Goal: Task Accomplishment & Management: Manage account settings

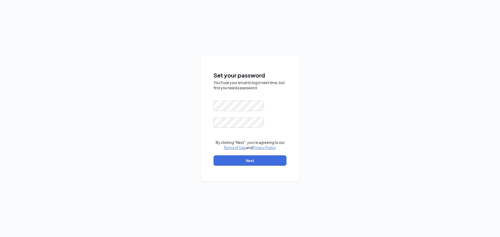
click at [184, 113] on div "Set your password You'll use your email to log in next time, but first you need…" at bounding box center [250, 118] width 500 height 237
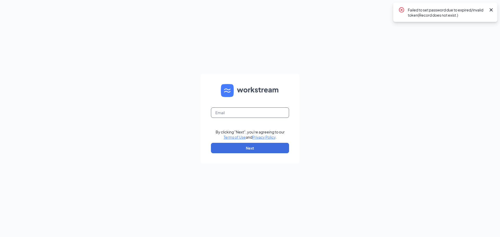
click at [245, 114] on input "text" at bounding box center [250, 113] width 78 height 10
type input "jeromemiguel6@gmail.com"
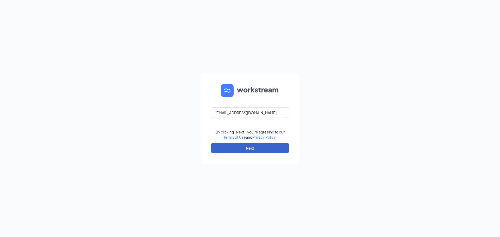
click at [266, 148] on button "Next" at bounding box center [250, 148] width 78 height 10
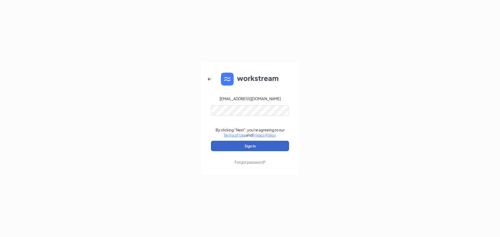
click at [253, 146] on button "Sign In" at bounding box center [250, 146] width 78 height 10
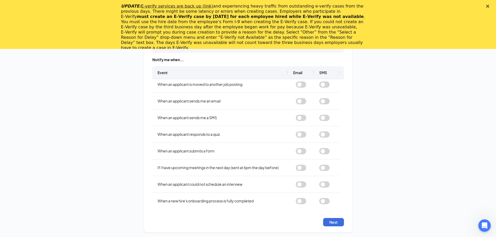
scroll to position [49, 0]
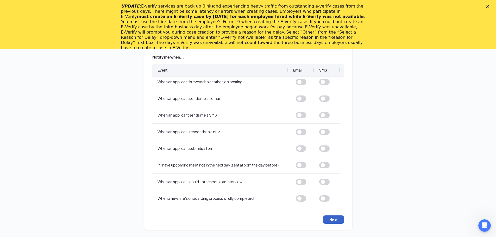
click at [337, 220] on button "Next" at bounding box center [333, 220] width 21 height 8
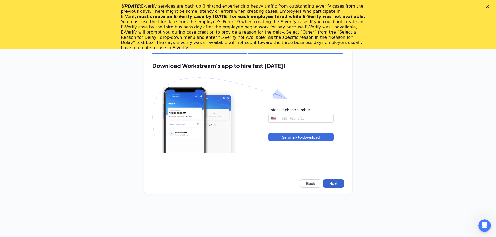
scroll to position [0, 0]
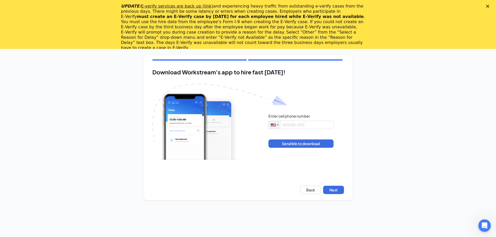
click at [277, 125] on div at bounding box center [277, 125] width 1 height 2
click at [275, 124] on div at bounding box center [273, 125] width 5 height 3
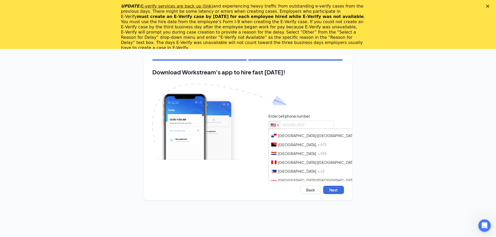
scroll to position [1510, 0]
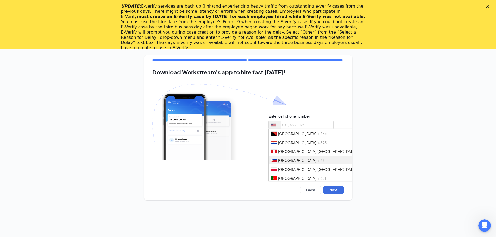
click at [295, 156] on li "Philippines + 63" at bounding box center [349, 160] width 161 height 9
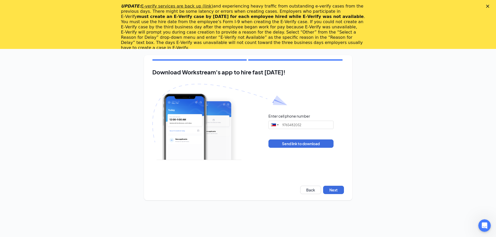
click at [315, 165] on div "Enter cell phone number [GEOGRAPHIC_DATA] + 1 [GEOGRAPHIC_DATA] + 65 [GEOGRAPHI…" at bounding box center [248, 131] width 192 height 94
click at [336, 189] on button "Next" at bounding box center [333, 190] width 21 height 8
type input "0976 548 2052"
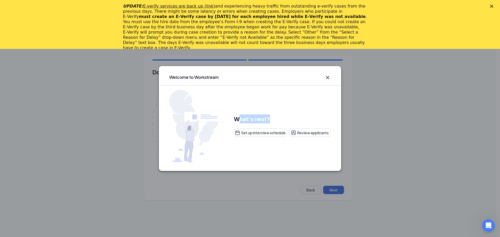
drag, startPoint x: 238, startPoint y: 118, endPoint x: 269, endPoint y: 121, distance: 31.3
click at [269, 121] on h1 "What's next?" at bounding box center [282, 119] width 97 height 9
click at [326, 77] on icon "Cross" at bounding box center [327, 77] width 6 height 6
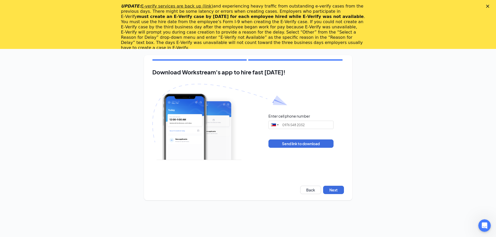
click at [489, 5] on icon "Close" at bounding box center [487, 6] width 3 height 3
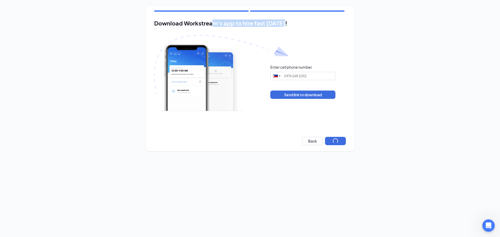
drag, startPoint x: 212, startPoint y: 22, endPoint x: 289, endPoint y: 24, distance: 77.3
click at [289, 24] on h2 "Download Workstream's app to hire fast [DATE]!" at bounding box center [250, 23] width 192 height 7
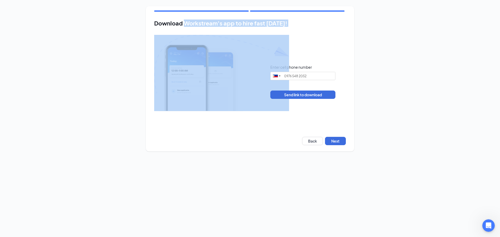
drag, startPoint x: 289, startPoint y: 24, endPoint x: 204, endPoint y: 25, distance: 84.9
click at [204, 25] on h2 "Download Workstream's app to hire fast [DATE]!" at bounding box center [250, 23] width 192 height 7
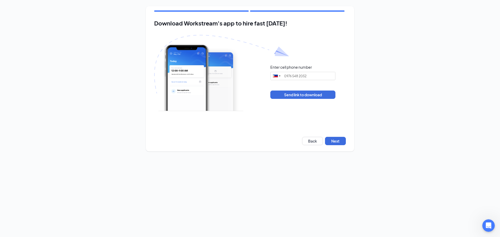
click at [36, 24] on div "Download Workstream's app to hire fast [DATE]! Enter cell phone number [GEOGRAP…" at bounding box center [250, 79] width 500 height 158
drag, startPoint x: 156, startPoint y: 22, endPoint x: 284, endPoint y: 26, distance: 128.1
click at [284, 26] on h2 "Download Workstream's app to hire fast [DATE]!" at bounding box center [250, 23] width 192 height 7
click at [287, 25] on h2 "Download Workstream's app to hire fast [DATE]!" at bounding box center [250, 23] width 192 height 7
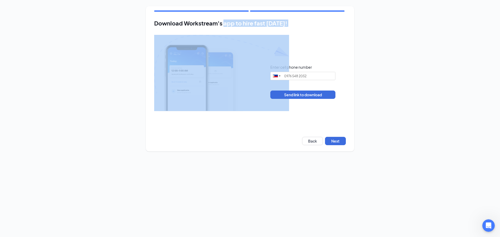
drag, startPoint x: 287, startPoint y: 25, endPoint x: 224, endPoint y: 23, distance: 63.3
click at [224, 23] on h2 "Download Workstream's app to hire fast [DATE]!" at bounding box center [250, 23] width 192 height 7
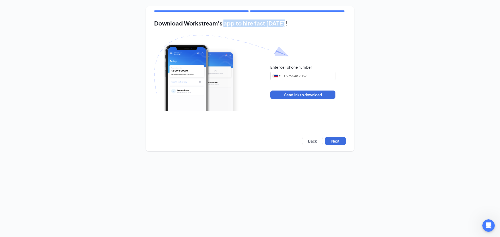
drag, startPoint x: 224, startPoint y: 23, endPoint x: 283, endPoint y: 24, distance: 59.9
click at [283, 24] on h2 "Download Workstream's app to hire fast [DATE]!" at bounding box center [250, 23] width 192 height 7
click at [284, 24] on h2 "Download Workstream's app to hire fast [DATE]!" at bounding box center [250, 23] width 192 height 7
click at [332, 142] on button "Next" at bounding box center [335, 141] width 21 height 8
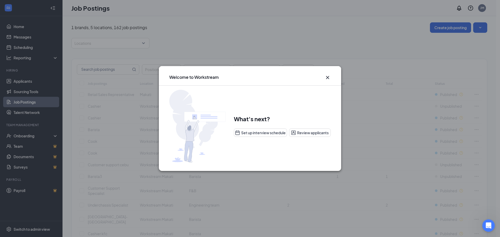
click at [327, 77] on icon "Cross" at bounding box center [327, 77] width 6 height 6
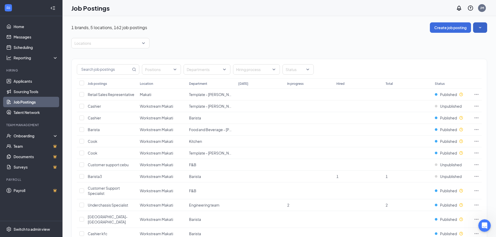
click at [477, 29] on icon "SmallChevronDown" at bounding box center [479, 27] width 5 height 5
drag, startPoint x: 71, startPoint y: 26, endPoint x: 112, endPoint y: 27, distance: 40.9
click at [112, 27] on p "1 brands, 5 locations, 162 job postings" at bounding box center [109, 28] width 76 height 6
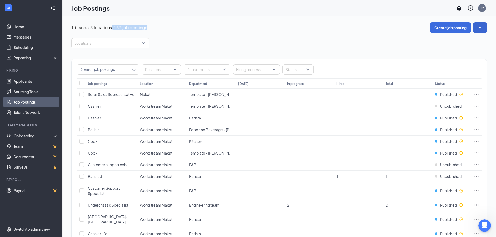
drag, startPoint x: 111, startPoint y: 29, endPoint x: 150, endPoint y: 29, distance: 38.8
click at [150, 29] on div "1 brands, 5 locations, 162 job postings Create job posting" at bounding box center [279, 27] width 416 height 10
drag, startPoint x: 150, startPoint y: 29, endPoint x: 116, endPoint y: 29, distance: 33.3
click at [116, 29] on div "1 brands, 5 locations, 162 job postings Create job posting" at bounding box center [279, 27] width 416 height 10
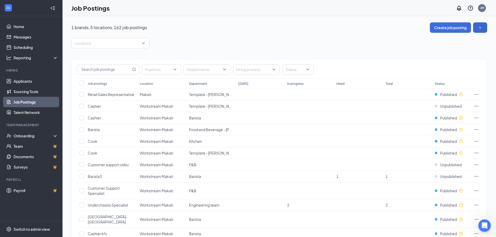
click at [111, 27] on p "1 brands, 5 locations, 162 job postings" at bounding box center [109, 28] width 76 height 6
click at [135, 46] on div at bounding box center [108, 43] width 70 height 8
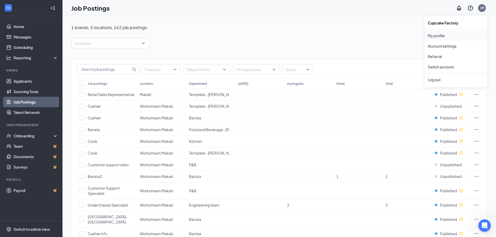
click at [442, 36] on link "My profile" at bounding box center [456, 35] width 56 height 5
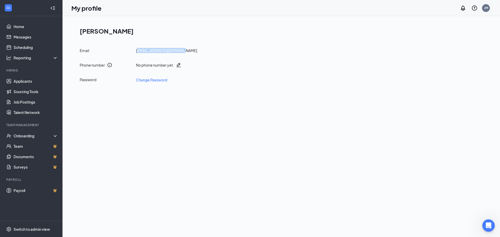
drag, startPoint x: 137, startPoint y: 51, endPoint x: 192, endPoint y: 51, distance: 55.4
click at [192, 51] on div "Email [EMAIL_ADDRESS][DOMAIN_NAME]" at bounding box center [283, 50] width 407 height 5
drag, startPoint x: 187, startPoint y: 53, endPoint x: 151, endPoint y: 54, distance: 35.9
click at [151, 54] on div "Email [EMAIL_ADDRESS][DOMAIN_NAME] Phone number No phone number yet. Password C…" at bounding box center [283, 65] width 407 height 35
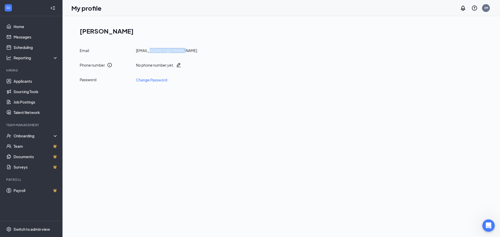
click at [151, 54] on div "Email [EMAIL_ADDRESS][DOMAIN_NAME] Phone number No phone number yet. Password C…" at bounding box center [283, 65] width 407 height 35
drag, startPoint x: 136, startPoint y: 51, endPoint x: 199, endPoint y: 51, distance: 63.5
click at [199, 51] on div "Email [EMAIL_ADDRESS][DOMAIN_NAME]" at bounding box center [283, 50] width 407 height 5
drag, startPoint x: 186, startPoint y: 51, endPoint x: 131, endPoint y: 51, distance: 54.9
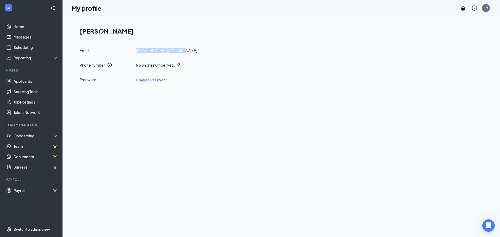
click at [131, 51] on div "Email [EMAIL_ADDRESS][DOMAIN_NAME]" at bounding box center [283, 50] width 407 height 5
click at [131, 51] on div "Email" at bounding box center [106, 50] width 52 height 5
click at [26, 27] on link "Home" at bounding box center [36, 26] width 45 height 10
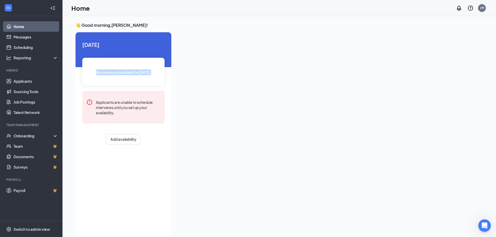
drag, startPoint x: 96, startPoint y: 70, endPoint x: 158, endPoint y: 69, distance: 62.0
click at [158, 69] on div "No events scheduled for [DATE] ." at bounding box center [123, 72] width 82 height 28
drag, startPoint x: 114, startPoint y: 105, endPoint x: 118, endPoint y: 111, distance: 7.2
click at [118, 111] on div "Applicants are unable to schedule interviews until you set up your availability." at bounding box center [128, 107] width 65 height 16
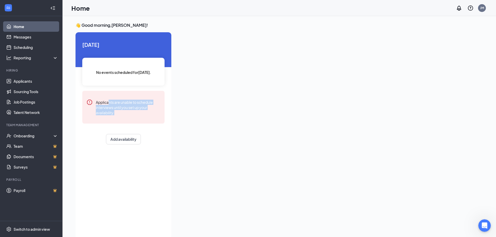
click at [118, 112] on div "Applicants are unable to schedule interviews until you set up your availability." at bounding box center [128, 107] width 65 height 16
drag, startPoint x: 118, startPoint y: 112, endPoint x: 116, endPoint y: 101, distance: 10.9
click at [116, 101] on div "Applicants are unable to schedule interviews until you set up your availability." at bounding box center [128, 107] width 65 height 16
drag, startPoint x: 116, startPoint y: 103, endPoint x: 120, endPoint y: 113, distance: 10.7
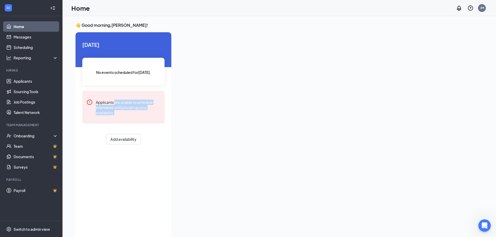
click at [120, 113] on div "Applicants are unable to schedule interviews until you set up your availability." at bounding box center [128, 107] width 65 height 16
drag, startPoint x: 120, startPoint y: 113, endPoint x: 114, endPoint y: 102, distance: 12.6
click at [114, 102] on div "Applicants are unable to schedule interviews until you set up your availability." at bounding box center [128, 107] width 65 height 16
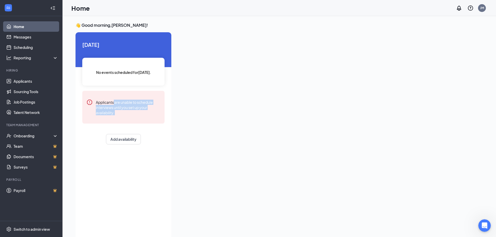
drag, startPoint x: 114, startPoint y: 102, endPoint x: 118, endPoint y: 113, distance: 11.9
click at [118, 113] on div "Applicants are unable to schedule interviews until you set up your availability." at bounding box center [128, 107] width 65 height 16
click at [26, 36] on link "Messages" at bounding box center [36, 37] width 45 height 10
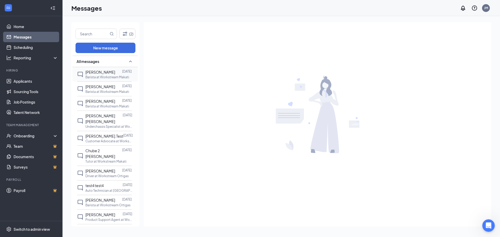
click at [106, 76] on p "Barista at Workstream Makati" at bounding box center [107, 77] width 44 height 4
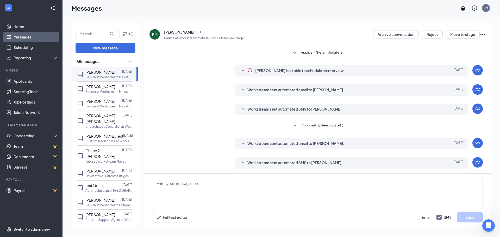
scroll to position [55, 0]
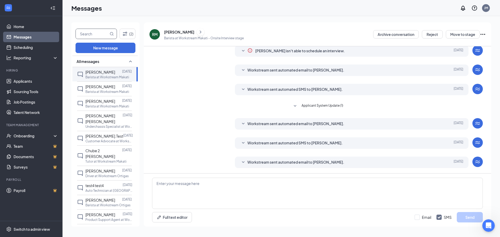
click at [97, 33] on input "text" at bounding box center [92, 34] width 33 height 10
click at [87, 33] on input "text" at bounding box center [92, 34] width 33 height 10
type input "kiara"
click at [124, 36] on icon "Filter" at bounding box center [125, 34] width 4 height 4
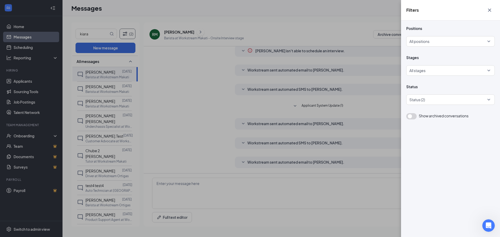
drag, startPoint x: 247, startPoint y: 25, endPoint x: 147, endPoint y: 28, distance: 99.7
click at [245, 25] on div "Filters Positions All positions Stages All stages Status Status (2) Show archiv…" at bounding box center [250, 118] width 500 height 237
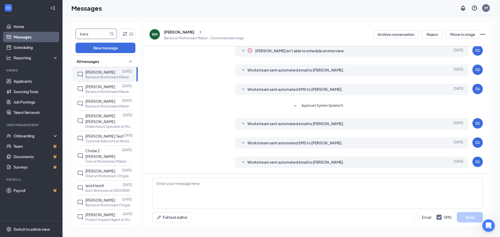
click at [112, 33] on icon "MagnifyingGlass" at bounding box center [112, 34] width 4 height 4
click at [111, 33] on icon "MagnifyingGlass" at bounding box center [111, 33] width 3 height 3
click at [112, 33] on icon "MagnifyingGlass" at bounding box center [112, 34] width 4 height 4
drag, startPoint x: 100, startPoint y: 33, endPoint x: 55, endPoint y: 33, distance: 44.8
click at [55, 33] on div "Home Messages Scheduling Reporting Hiring Applicants Sourcing Tools Job Posting…" at bounding box center [250, 118] width 500 height 237
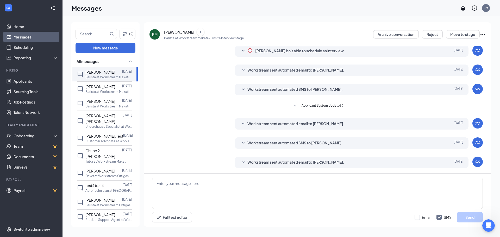
click at [359, 215] on div "Full text editor Email SMS Send" at bounding box center [317, 217] width 331 height 10
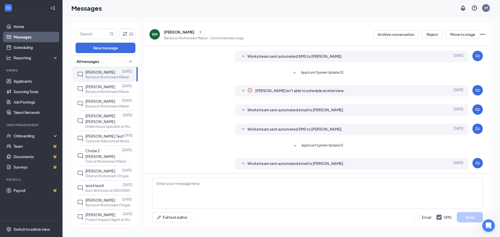
scroll to position [0, 0]
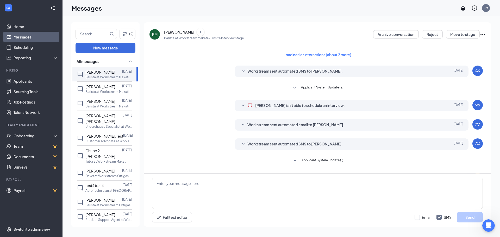
click at [241, 72] on icon "SmallChevronDown" at bounding box center [243, 71] width 6 height 6
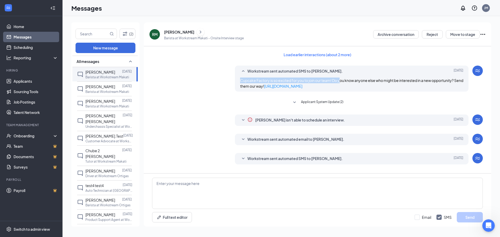
drag, startPoint x: 239, startPoint y: 80, endPoint x: 340, endPoint y: 81, distance: 100.5
click at [340, 81] on span "Cupcake Factory is so excited for you to join our team! Do you know anyone else…" at bounding box center [351, 83] width 223 height 10
drag, startPoint x: 339, startPoint y: 85, endPoint x: 238, endPoint y: 73, distance: 101.7
click at [239, 72] on div "Workstream sent automated SMS to [PERSON_NAME]. [DATE] Cupcake Factory is so ex…" at bounding box center [352, 79] width 234 height 26
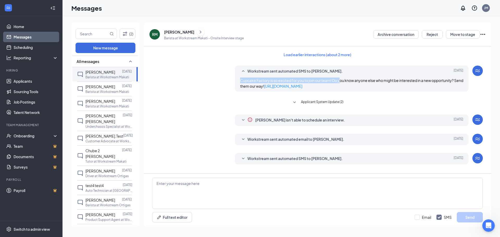
click at [243, 80] on span "Cupcake Factory is so excited for you to join our team! Do you know anyone else…" at bounding box center [351, 83] width 223 height 10
click at [241, 70] on icon "SmallChevronUp" at bounding box center [243, 71] width 6 height 6
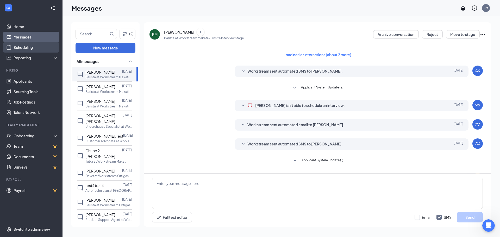
click at [18, 47] on link "Scheduling" at bounding box center [36, 47] width 45 height 10
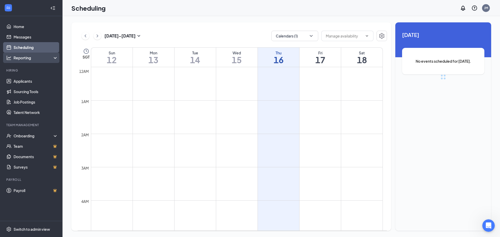
scroll to position [256, 0]
click at [45, 57] on div "Reporting" at bounding box center [36, 57] width 45 height 5
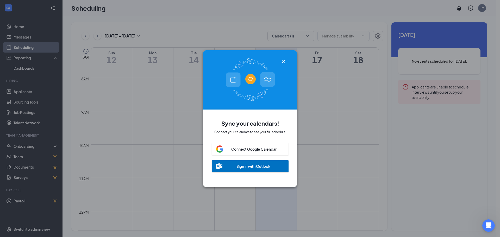
click at [283, 60] on icon "Cross" at bounding box center [283, 61] width 3 height 3
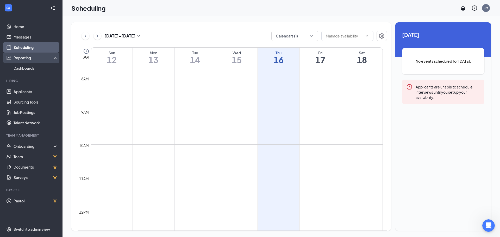
click at [41, 57] on div "Reporting" at bounding box center [36, 57] width 45 height 5
click at [43, 59] on div "Reporting" at bounding box center [36, 57] width 45 height 5
click at [31, 68] on link "Dashboards" at bounding box center [36, 68] width 45 height 10
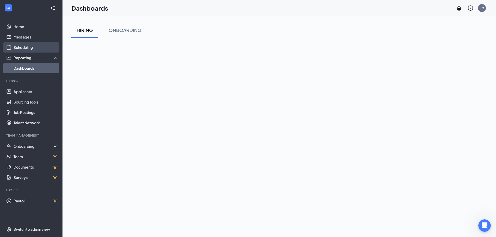
click at [40, 50] on link "Scheduling" at bounding box center [36, 47] width 45 height 10
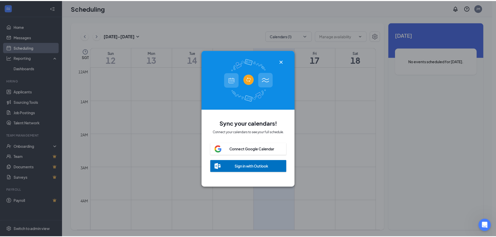
scroll to position [256, 0]
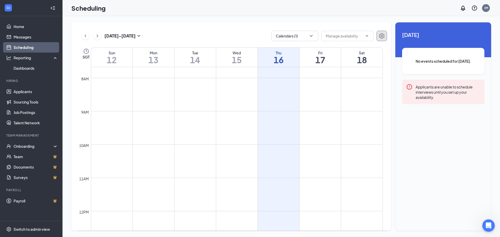
click at [379, 34] on icon "Settings" at bounding box center [381, 36] width 6 height 6
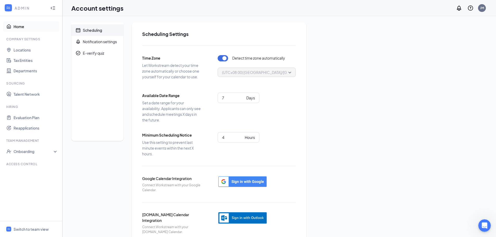
click at [26, 23] on link "Home" at bounding box center [36, 26] width 45 height 10
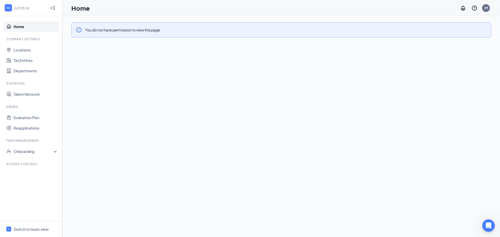
click at [29, 8] on div "ADMIN" at bounding box center [30, 7] width 31 height 5
click at [51, 8] on icon "Collapse" at bounding box center [51, 8] width 1 height 2
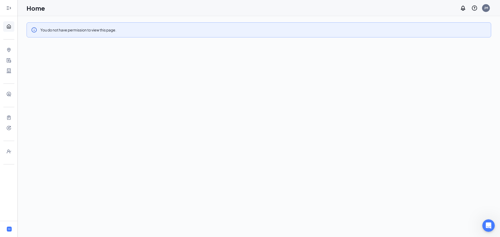
click at [11, 9] on icon "Expand" at bounding box center [8, 7] width 5 height 5
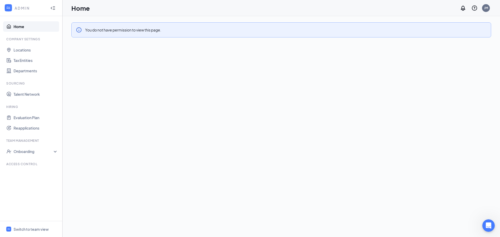
click at [12, 10] on div at bounding box center [8, 7] width 9 height 9
click at [24, 7] on div "ADMIN" at bounding box center [30, 7] width 31 height 5
click at [52, 11] on div at bounding box center [53, 8] width 10 height 10
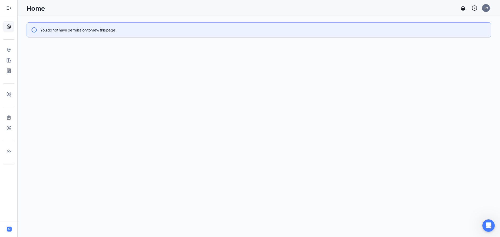
click at [7, 7] on icon "Expand" at bounding box center [8, 7] width 5 height 5
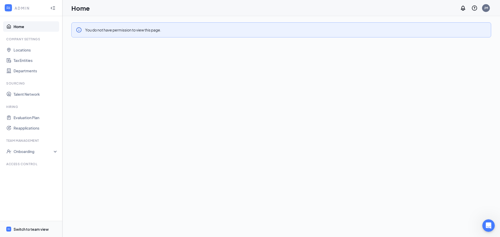
click at [30, 228] on div "Switch to team view" at bounding box center [31, 229] width 35 height 5
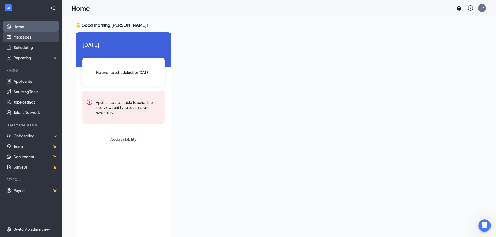
click at [30, 39] on link "Messages" at bounding box center [36, 37] width 45 height 10
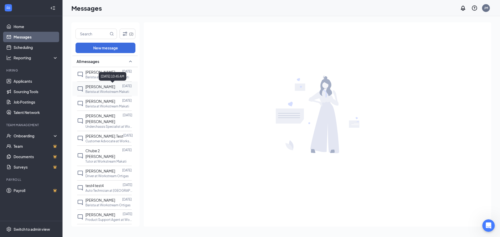
click at [103, 81] on div "[DATE] 10:45 AM" at bounding box center [113, 77] width 28 height 11
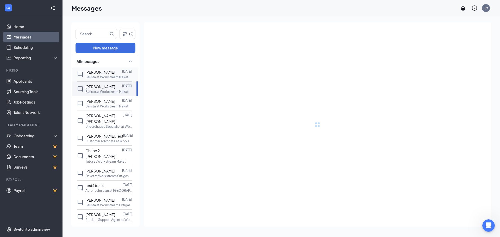
click at [96, 72] on span "[PERSON_NAME]" at bounding box center [100, 72] width 30 height 5
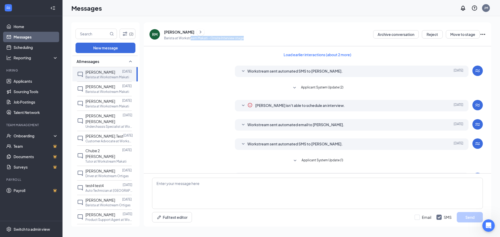
drag, startPoint x: 191, startPoint y: 38, endPoint x: 253, endPoint y: 38, distance: 62.2
click at [253, 38] on div "RM [PERSON_NAME] at Workstream Makati - Onsite Interview stage Archive conversa…" at bounding box center [317, 34] width 336 height 13
drag, startPoint x: 253, startPoint y: 38, endPoint x: 200, endPoint y: 40, distance: 52.6
click at [200, 40] on div "RM [PERSON_NAME] at Workstream Makati - Onsite Interview stage Archive conversa…" at bounding box center [317, 34] width 336 height 13
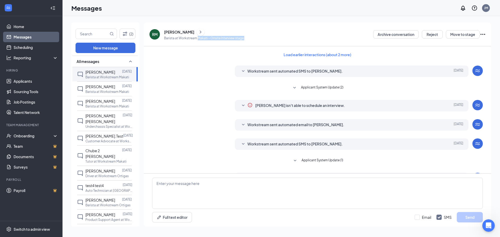
click at [200, 40] on div "RM [PERSON_NAME] at Workstream Makati - Onsite Interview stage" at bounding box center [196, 34] width 94 height 13
drag, startPoint x: 206, startPoint y: 39, endPoint x: 259, endPoint y: 37, distance: 53.4
click at [258, 37] on div "RM [PERSON_NAME] at Workstream Makati - Onsite Interview stage Archive conversa…" at bounding box center [317, 34] width 336 height 13
click at [259, 37] on div "RM [PERSON_NAME] at Workstream Makati - Onsite Interview stage Archive conversa…" at bounding box center [317, 34] width 336 height 13
click at [23, 47] on link "Scheduling" at bounding box center [36, 47] width 45 height 10
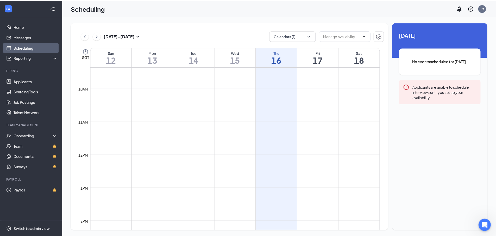
scroll to position [204, 0]
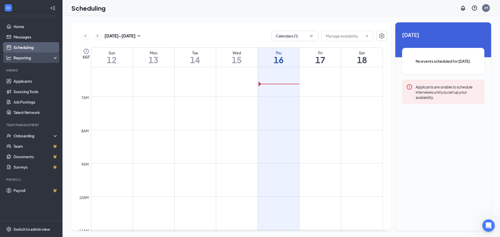
click at [53, 58] on div "Reporting" at bounding box center [36, 57] width 45 height 5
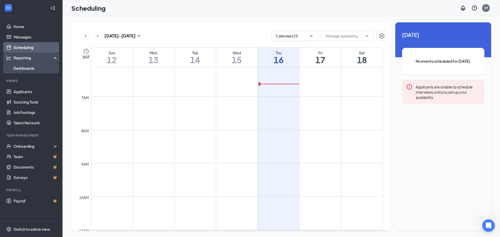
click at [33, 68] on link "Dashboards" at bounding box center [36, 68] width 45 height 10
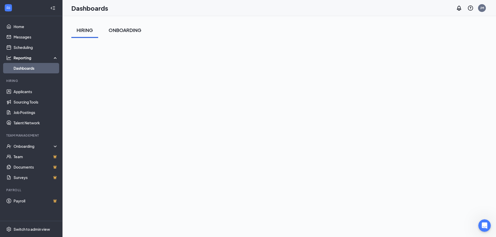
click at [116, 29] on div "ONBOARDING" at bounding box center [125, 30] width 33 height 7
click at [90, 30] on div "HIRING" at bounding box center [85, 30] width 16 height 7
click at [32, 111] on link "Job Postings" at bounding box center [36, 112] width 45 height 10
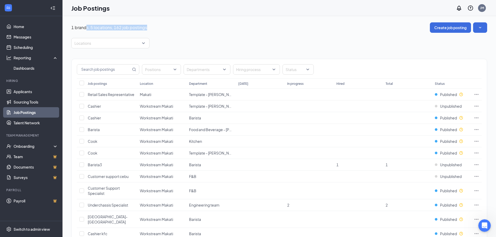
drag, startPoint x: 87, startPoint y: 27, endPoint x: 149, endPoint y: 28, distance: 62.2
click at [148, 28] on div "1 brands, 5 locations, 162 job postings Create job posting" at bounding box center [279, 27] width 416 height 10
click at [149, 28] on div "1 brands, 5 locations, 162 job postings Create job posting" at bounding box center [279, 27] width 416 height 10
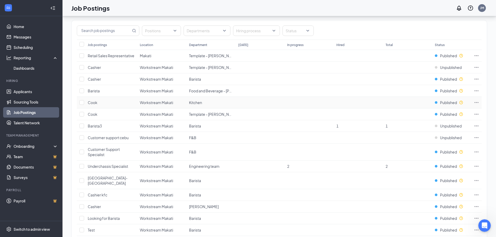
scroll to position [52, 0]
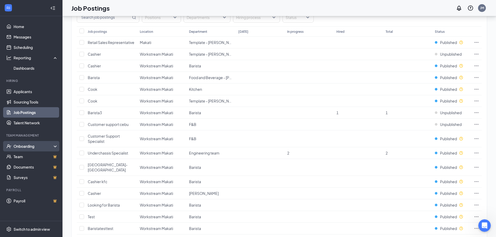
click at [56, 147] on div "Onboarding" at bounding box center [31, 146] width 62 height 10
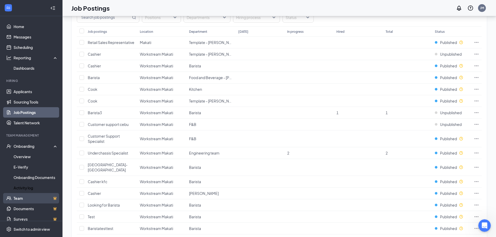
click at [40, 196] on link "Team" at bounding box center [36, 198] width 45 height 10
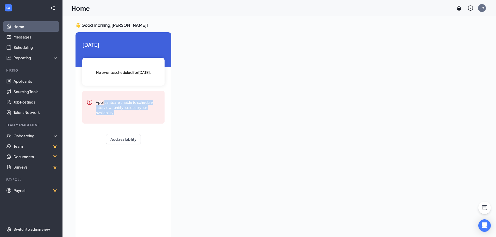
drag, startPoint x: 106, startPoint y: 101, endPoint x: 123, endPoint y: 112, distance: 20.9
click at [123, 112] on div "Applicants are unable to schedule interviews until you set up your availability." at bounding box center [128, 107] width 65 height 16
drag, startPoint x: 123, startPoint y: 112, endPoint x: 103, endPoint y: 100, distance: 23.3
click at [103, 100] on div "Applicants are unable to schedule interviews until you set up your availability." at bounding box center [128, 107] width 65 height 16
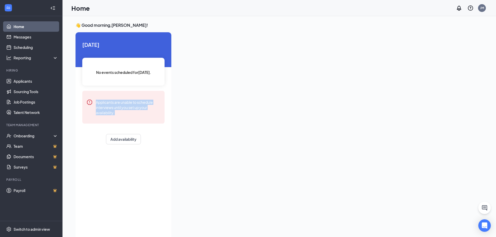
click at [103, 100] on div "Applicants are unable to schedule interviews until you set up your availability." at bounding box center [128, 107] width 65 height 16
drag, startPoint x: 103, startPoint y: 100, endPoint x: 128, endPoint y: 113, distance: 27.6
click at [128, 113] on div "Applicants are unable to schedule interviews until you set up your availability." at bounding box center [128, 107] width 65 height 16
drag, startPoint x: 128, startPoint y: 113, endPoint x: 111, endPoint y: 103, distance: 20.0
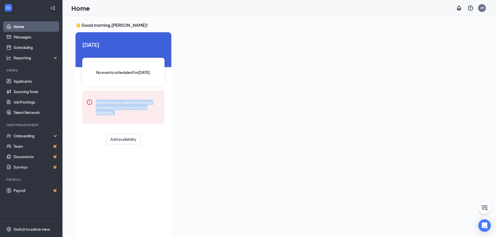
click at [111, 103] on div "Applicants are unable to schedule interviews until you set up your availability." at bounding box center [128, 107] width 65 height 16
drag, startPoint x: 116, startPoint y: 103, endPoint x: 123, endPoint y: 114, distance: 13.1
click at [123, 114] on div "Applicants are unable to schedule interviews until you set up your availability." at bounding box center [128, 107] width 65 height 16
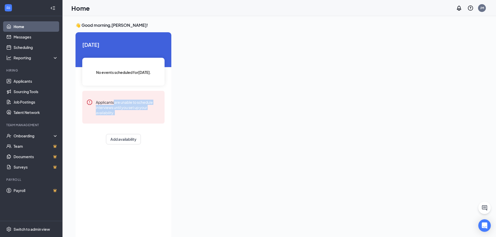
drag, startPoint x: 123, startPoint y: 114, endPoint x: 114, endPoint y: 102, distance: 14.8
click at [114, 102] on div "Applicants are unable to schedule interviews until you set up your availability." at bounding box center [128, 107] width 65 height 16
drag, startPoint x: 114, startPoint y: 102, endPoint x: 125, endPoint y: 117, distance: 18.9
click at [125, 117] on div "Applicants are unable to schedule interviews until you set up your availability." at bounding box center [123, 107] width 82 height 33
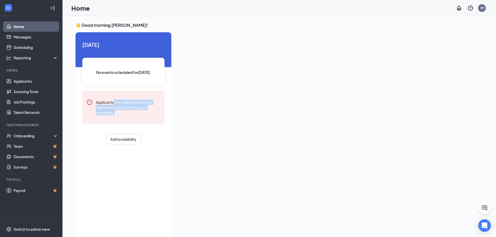
click at [125, 117] on div "Applicants are unable to schedule interviews until you set up your availability." at bounding box center [123, 107] width 82 height 33
drag, startPoint x: 124, startPoint y: 117, endPoint x: 114, endPoint y: 103, distance: 17.6
click at [114, 103] on div "Applicants are unable to schedule interviews until you set up your availability." at bounding box center [123, 107] width 82 height 33
click at [114, 103] on div "Applicants are unable to schedule interviews until you set up your availability." at bounding box center [128, 107] width 65 height 16
drag, startPoint x: 114, startPoint y: 103, endPoint x: 123, endPoint y: 113, distance: 13.5
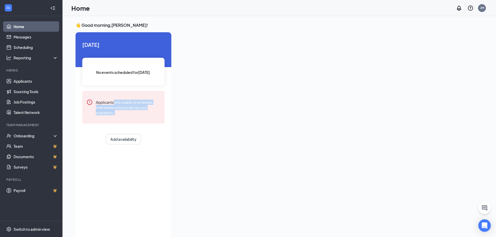
click at [123, 113] on div "Applicants are unable to schedule interviews until you set up your availability." at bounding box center [128, 107] width 65 height 16
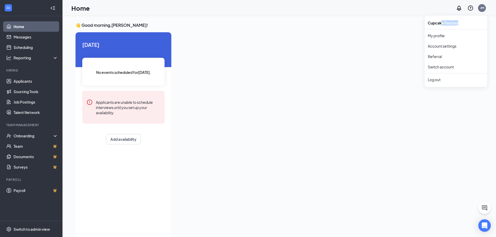
drag, startPoint x: 443, startPoint y: 24, endPoint x: 463, endPoint y: 23, distance: 20.3
click at [463, 23] on div "Cupcake Factory" at bounding box center [456, 23] width 62 height 10
drag, startPoint x: 463, startPoint y: 23, endPoint x: 434, endPoint y: 24, distance: 28.6
click at [434, 24] on div "Cupcake Factory" at bounding box center [456, 23] width 62 height 10
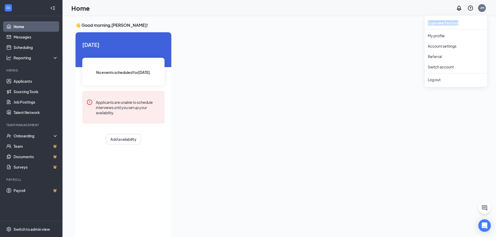
click at [434, 24] on div "Cupcake Factory" at bounding box center [456, 23] width 62 height 10
click at [438, 56] on link "Referral" at bounding box center [456, 56] width 56 height 5
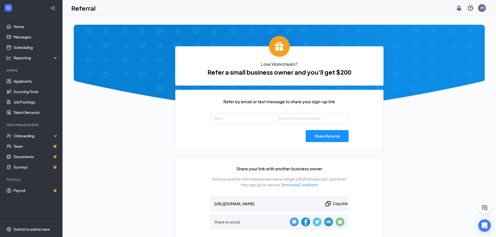
type input "https://signup.workstream.us/refer/2df5d71d"
drag, startPoint x: 288, startPoint y: 73, endPoint x: 350, endPoint y: 73, distance: 62.0
click at [350, 73] on span "Refer a small business owner and you'll get $200" at bounding box center [279, 72] width 208 height 10
drag, startPoint x: 350, startPoint y: 73, endPoint x: 281, endPoint y: 73, distance: 68.7
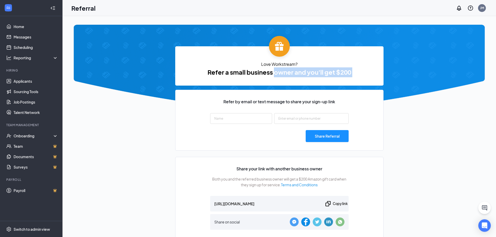
click at [281, 73] on span "Refer a small business owner and you'll get $200" at bounding box center [279, 72] width 208 height 10
drag, startPoint x: 274, startPoint y: 72, endPoint x: 347, endPoint y: 69, distance: 73.5
click at [347, 69] on span "Refer a small business owner and you'll get $200" at bounding box center [279, 72] width 208 height 10
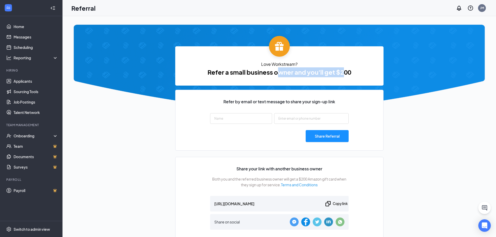
drag, startPoint x: 314, startPoint y: 72, endPoint x: 277, endPoint y: 72, distance: 36.7
click at [277, 72] on span "Refer a small business owner and you'll get $200" at bounding box center [279, 72] width 208 height 10
drag, startPoint x: 277, startPoint y: 72, endPoint x: 343, endPoint y: 71, distance: 65.9
click at [343, 71] on span "Refer a small business owner and you'll get $200" at bounding box center [279, 72] width 208 height 10
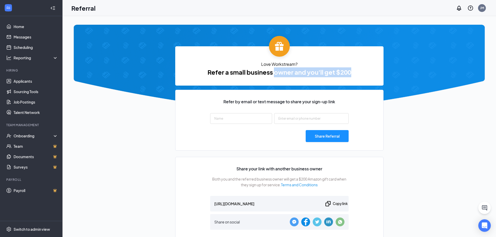
click at [346, 71] on span "Refer a small business owner and you'll get $200" at bounding box center [279, 72] width 208 height 10
click at [37, 230] on div "Switch to admin view" at bounding box center [32, 229] width 36 height 5
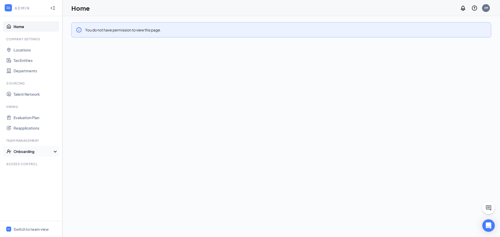
click at [58, 151] on div "Onboarding" at bounding box center [31, 151] width 62 height 10
click at [488, 7] on div "JM" at bounding box center [486, 8] width 4 height 4
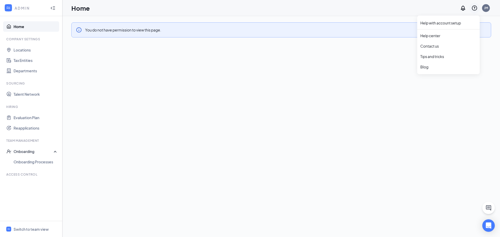
click at [475, 8] on icon "QuestionInfo" at bounding box center [474, 7] width 5 height 5
click at [435, 37] on link "Help center" at bounding box center [448, 35] width 56 height 5
